Goal: Navigation & Orientation: Find specific page/section

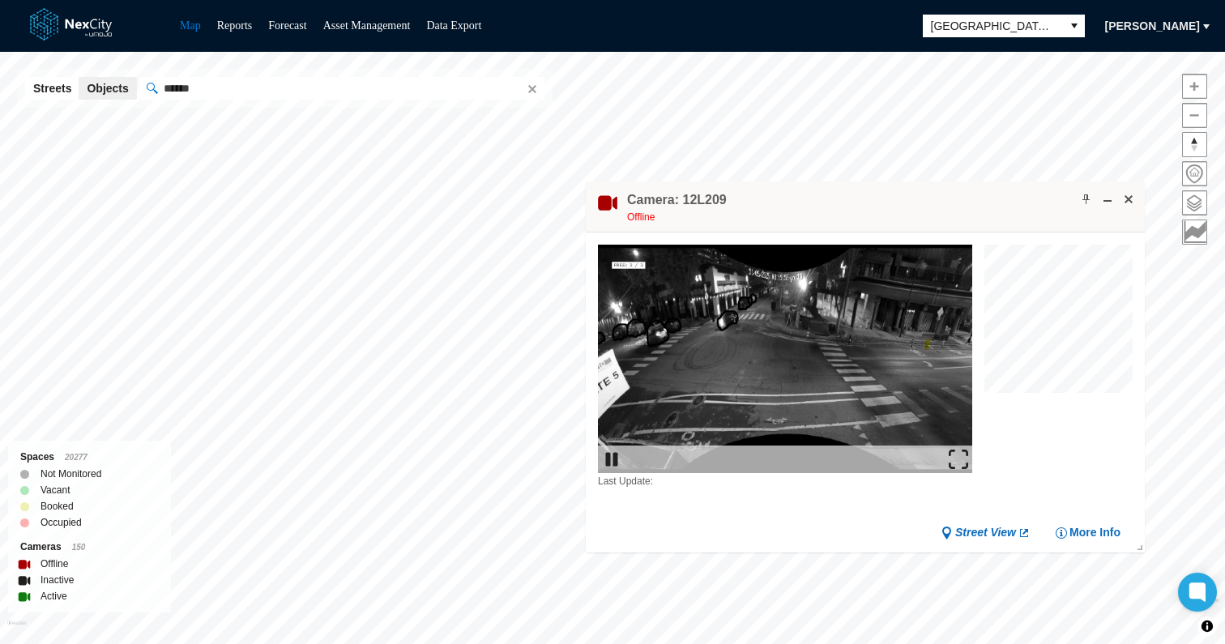
click at [960, 455] on img at bounding box center [958, 459] width 19 height 19
click at [956, 466] on img at bounding box center [958, 459] width 19 height 19
